Goal: Information Seeking & Learning: Check status

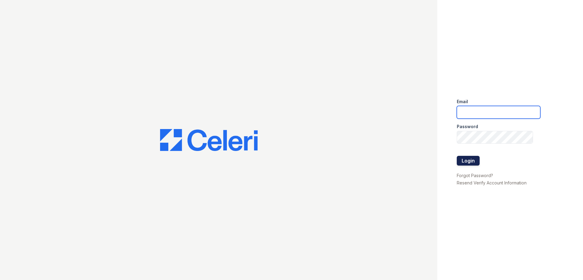
type input "[EMAIL_ADDRESS][DOMAIN_NAME]"
click at [474, 157] on button "Login" at bounding box center [467, 161] width 23 height 10
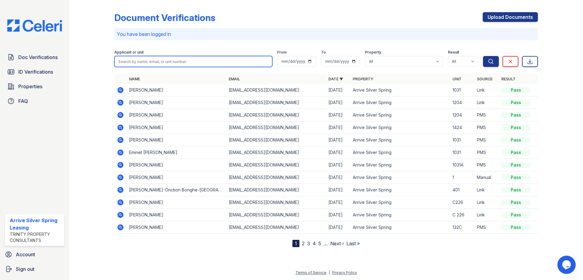
click at [148, 61] on input "search" at bounding box center [193, 61] width 158 height 11
type input "Verma"
click at [483, 56] on button "Search" at bounding box center [491, 61] width 16 height 11
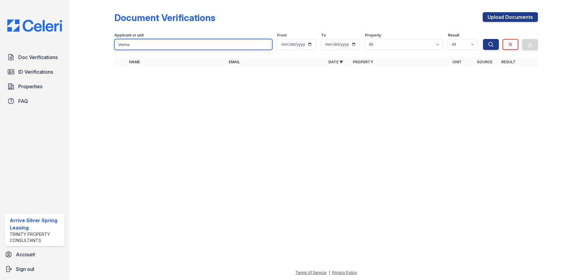
click at [144, 44] on input "Verma" at bounding box center [193, 44] width 158 height 11
type input "V"
type input "Ritu"
click at [483, 39] on button "Search" at bounding box center [491, 44] width 16 height 11
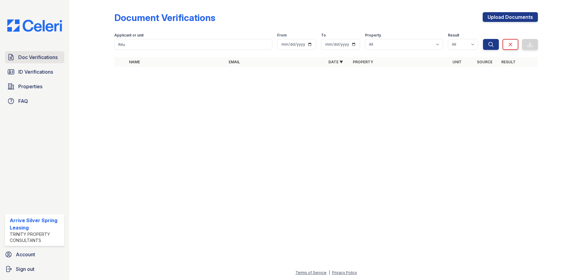
click at [55, 55] on span "Doc Verifications" at bounding box center [37, 57] width 39 height 7
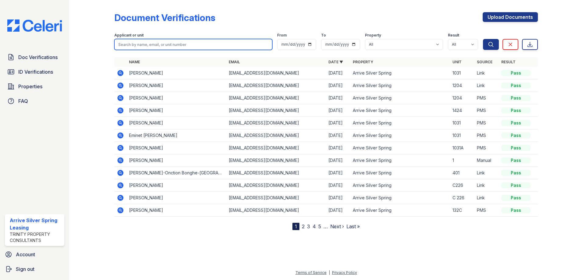
click at [141, 45] on input "search" at bounding box center [193, 44] width 158 height 11
type input "Ritu"
click at [483, 39] on button "Search" at bounding box center [491, 44] width 16 height 11
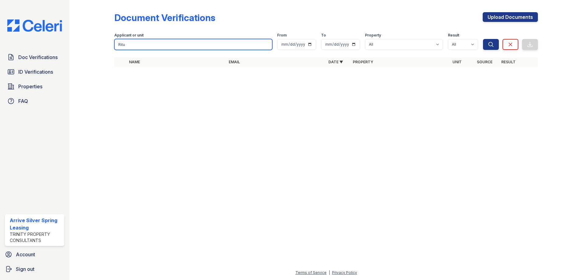
click at [129, 42] on input "Ritu" at bounding box center [193, 44] width 158 height 11
type input "R"
type input "Jean"
click at [483, 39] on button "Search" at bounding box center [491, 44] width 16 height 11
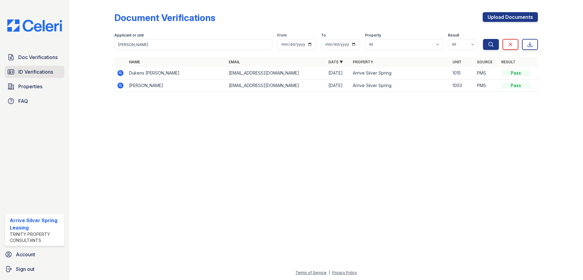
click at [42, 69] on span "ID Verifications" at bounding box center [35, 71] width 35 height 7
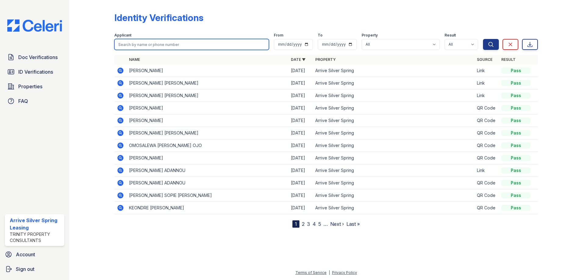
click at [161, 45] on input "search" at bounding box center [191, 44] width 154 height 11
type input "Thompson"
click at [483, 39] on button "Search" at bounding box center [491, 44] width 16 height 11
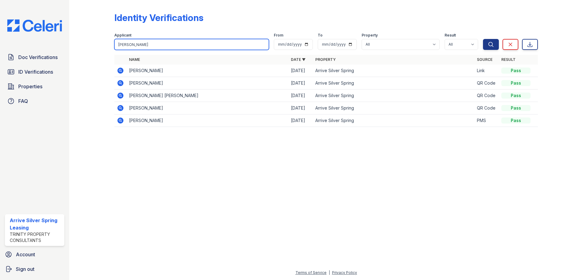
click at [170, 44] on input "Thompson" at bounding box center [191, 44] width 154 height 11
type input "T"
type input "Laron"
click at [483, 39] on button "Search" at bounding box center [491, 44] width 16 height 11
